Goal: Task Accomplishment & Management: Manage account settings

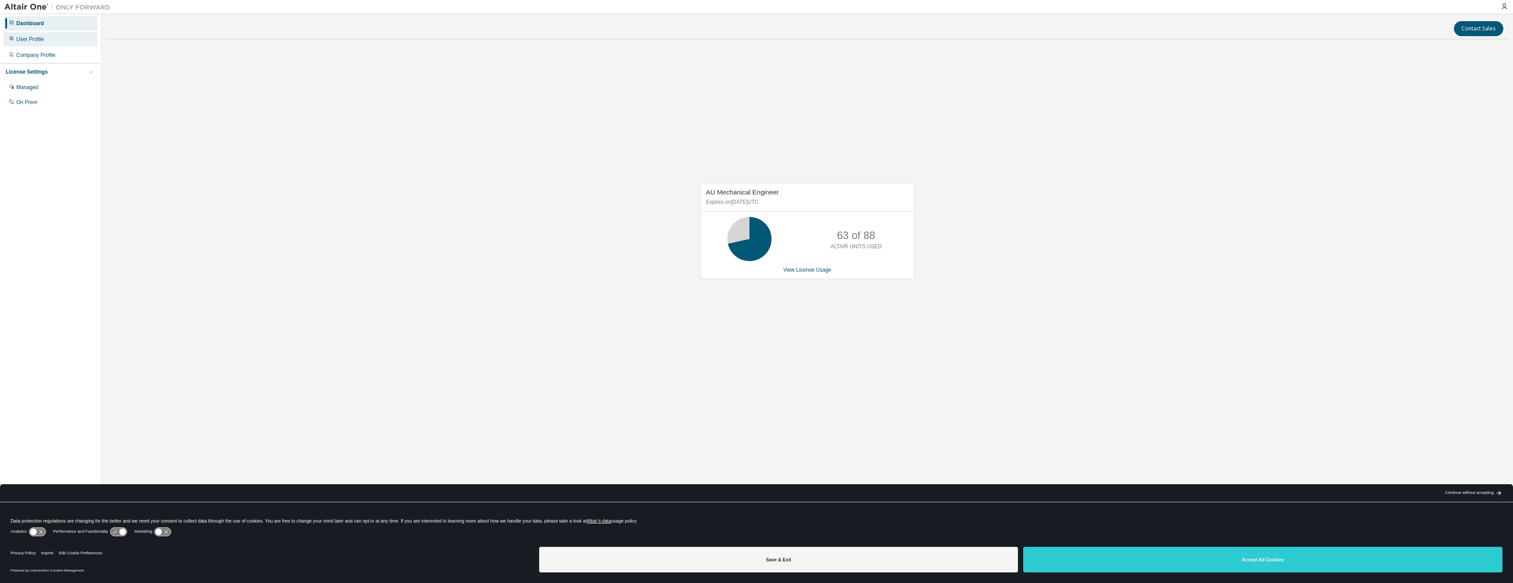
click at [29, 39] on div "User Profile" at bounding box center [30, 39] width 28 height 7
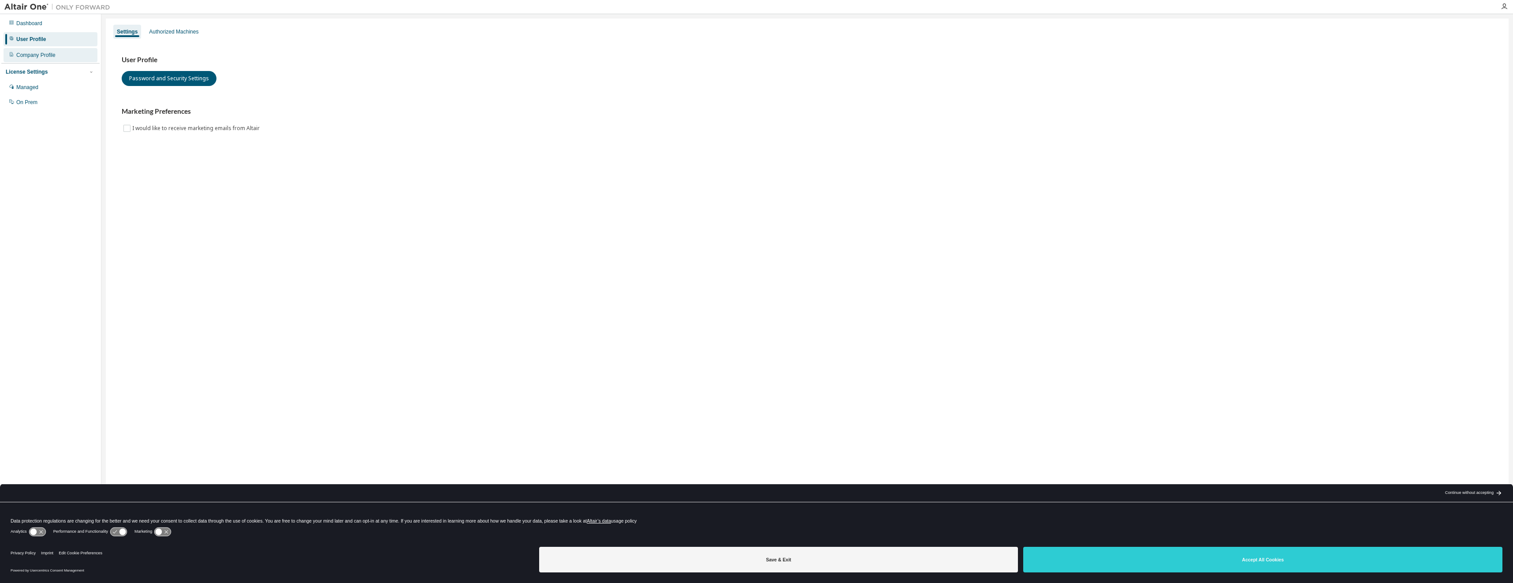
click at [59, 57] on div "Company Profile" at bounding box center [51, 55] width 94 height 14
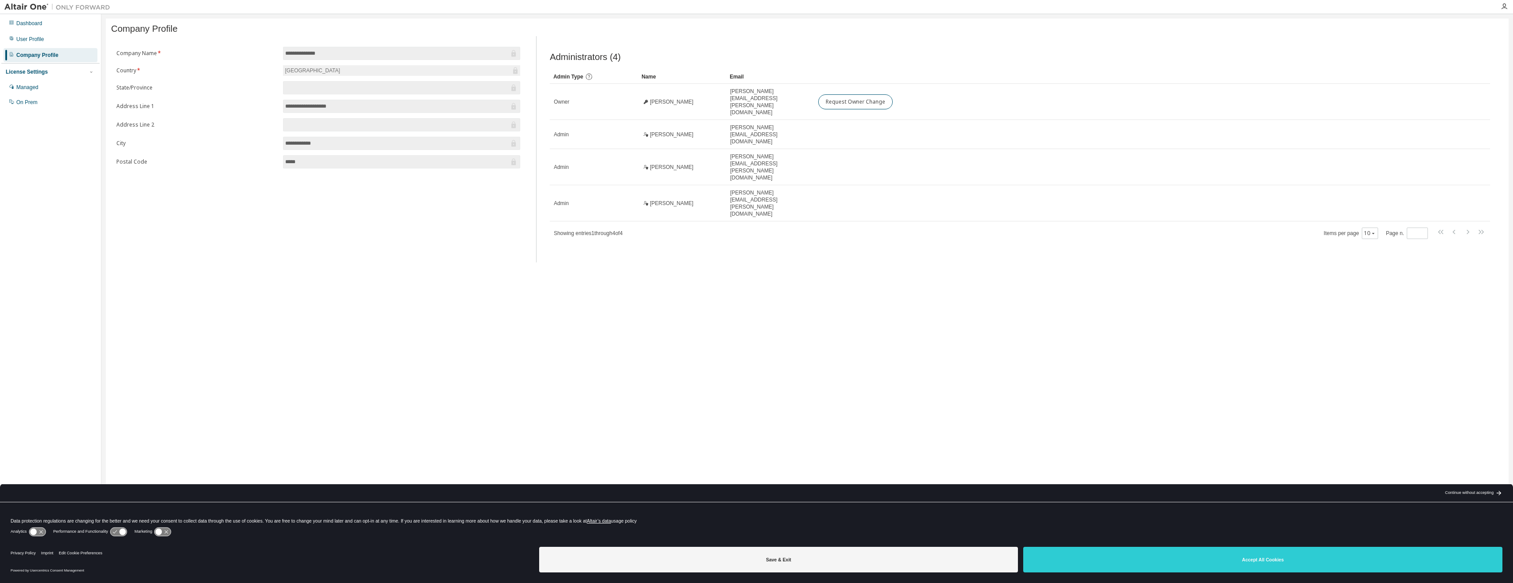
click at [121, 529] on icon at bounding box center [118, 531] width 16 height 8
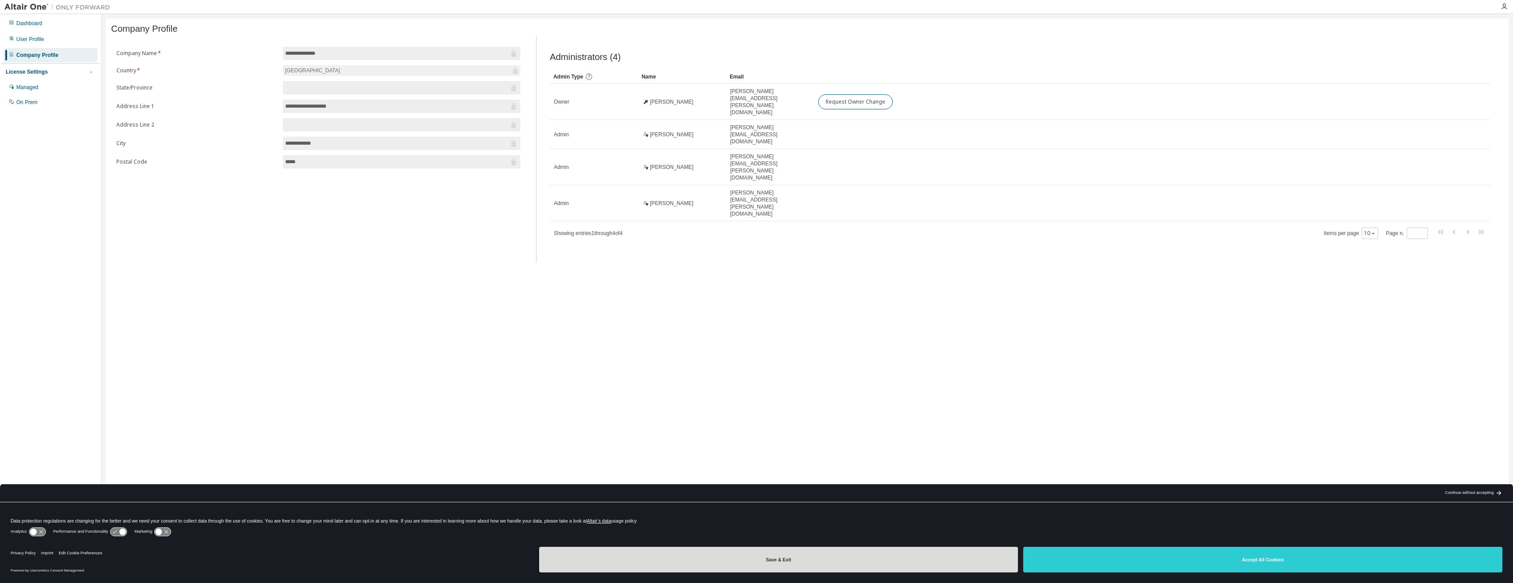
click at [790, 557] on button "Save & Exit" at bounding box center [778, 560] width 479 height 26
